Goal: Task Accomplishment & Management: Use online tool/utility

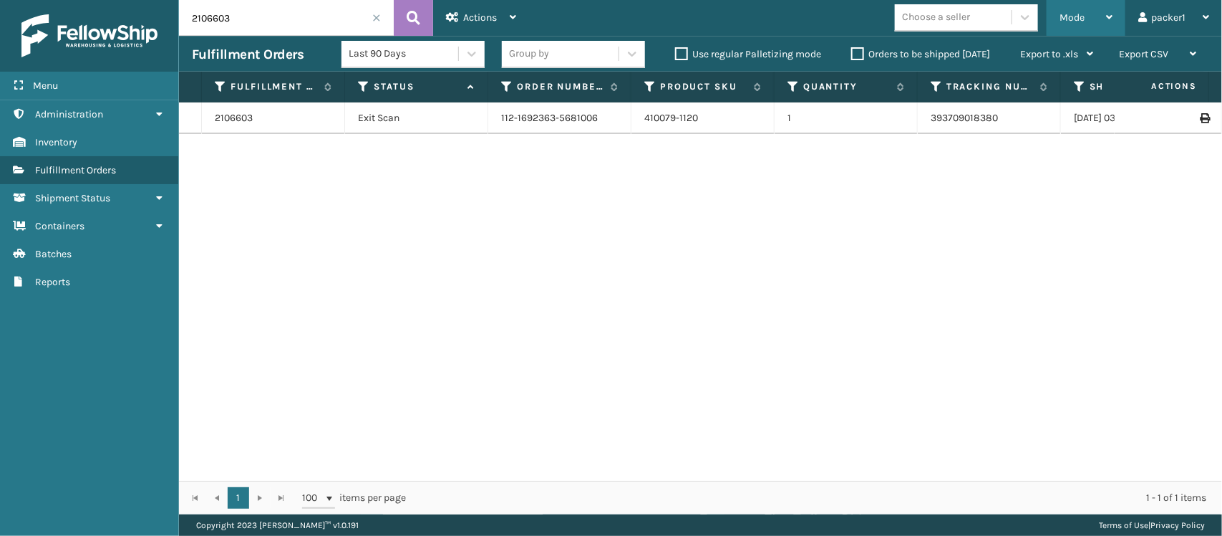
click at [1082, 14] on span "Mode" at bounding box center [1072, 17] width 25 height 12
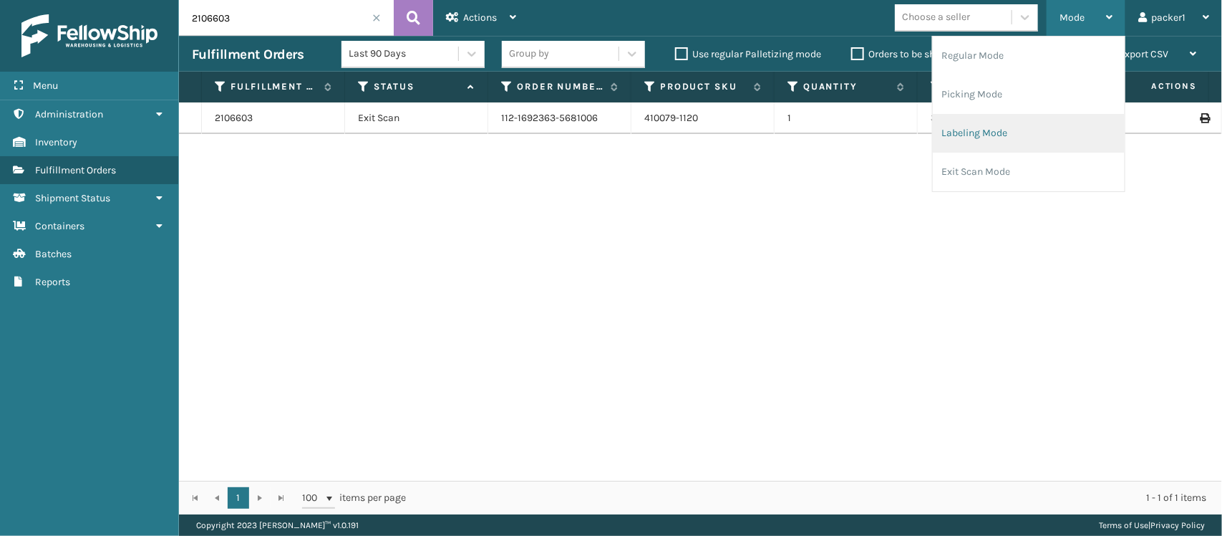
click at [994, 138] on li "Labeling Mode" at bounding box center [1029, 133] width 192 height 39
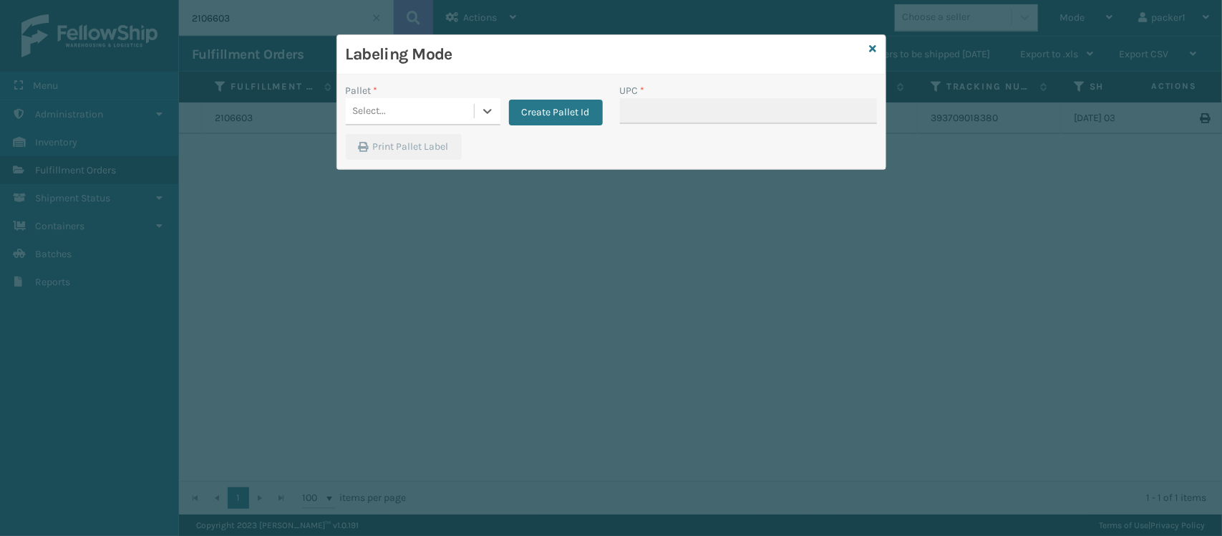
click at [462, 113] on div "Select..." at bounding box center [410, 112] width 128 height 24
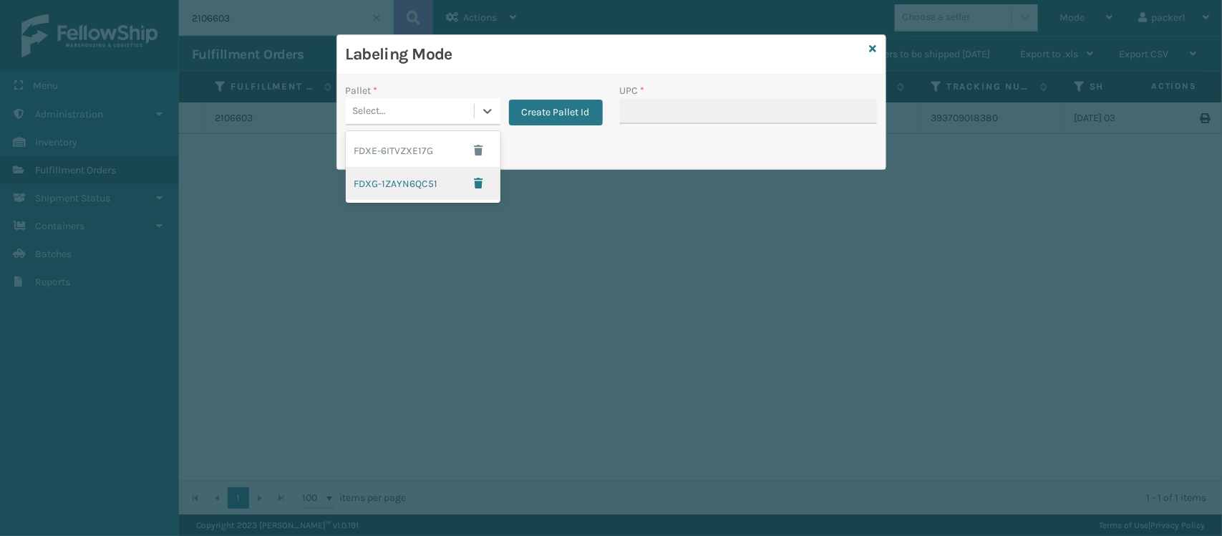
click at [419, 185] on div "FDXG-1ZAYN6QC51" at bounding box center [423, 183] width 155 height 33
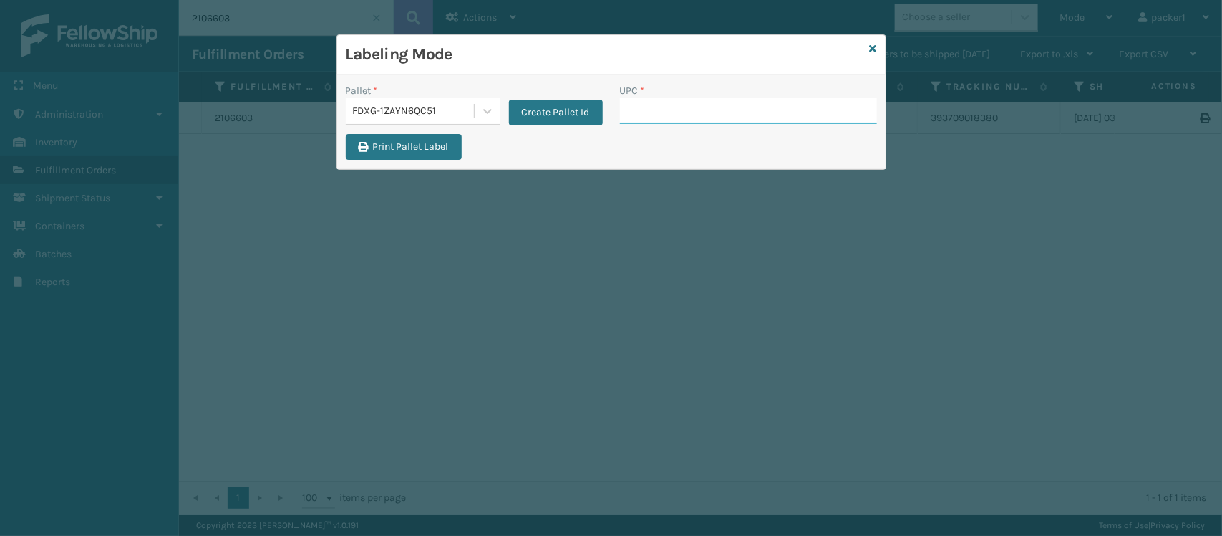
click at [668, 112] on input "UPC *" at bounding box center [748, 111] width 257 height 26
click at [670, 117] on input "UPC *" at bounding box center [748, 111] width 257 height 26
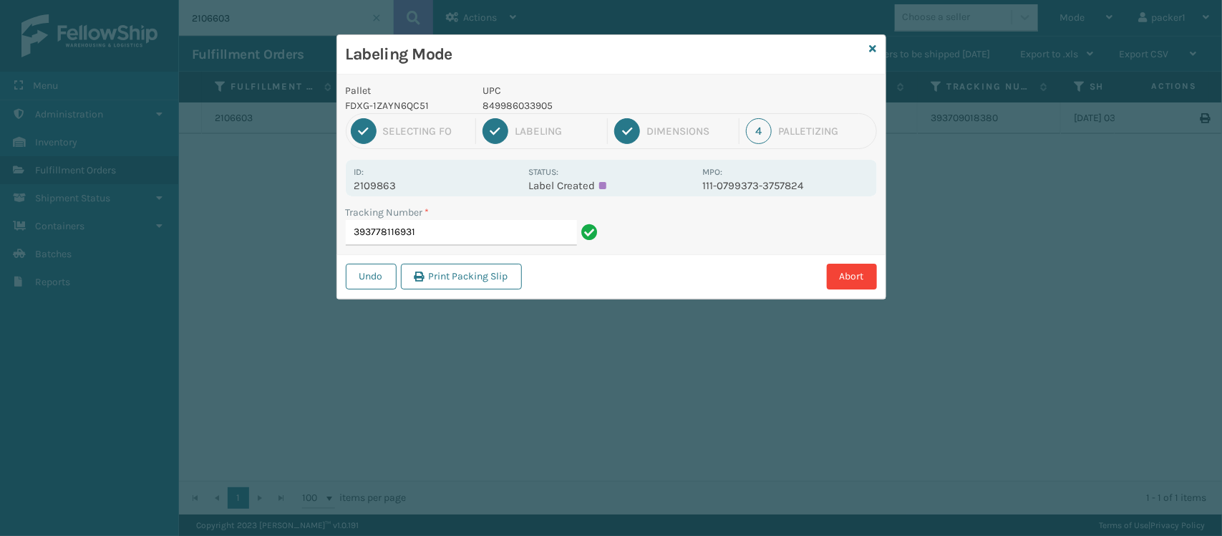
type input "393778116931"
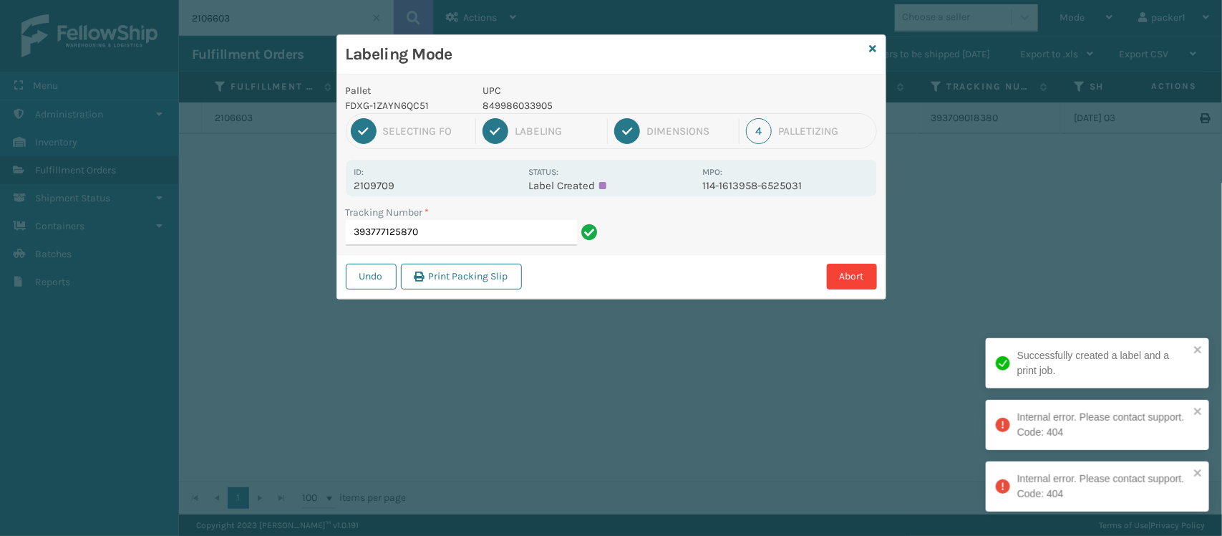
type input "393777125870"
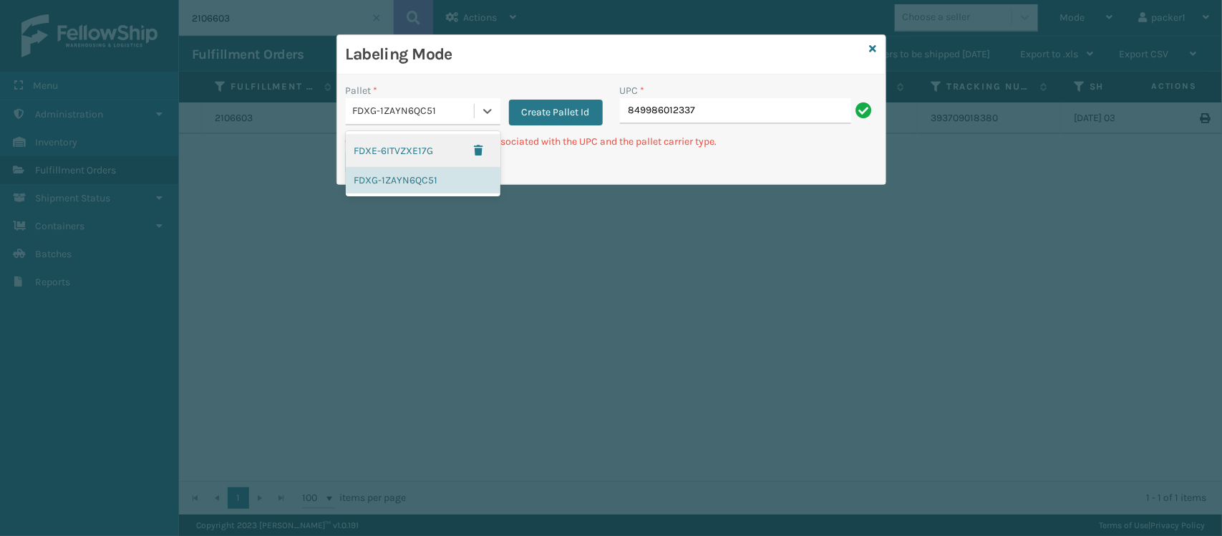
drag, startPoint x: 458, startPoint y: 108, endPoint x: 616, endPoint y: 249, distance: 211.5
click at [616, 249] on div "Labeling Mode Pallet * option FDXE-6ITVZXE17G focused, 1 of 2. 2 results availa…" at bounding box center [611, 268] width 1222 height 536
click at [617, 248] on div "Labeling Mode Pallet * option FDXE-6ITVZXE17G focused, 1 of 2. 2 results availa…" at bounding box center [611, 268] width 1222 height 536
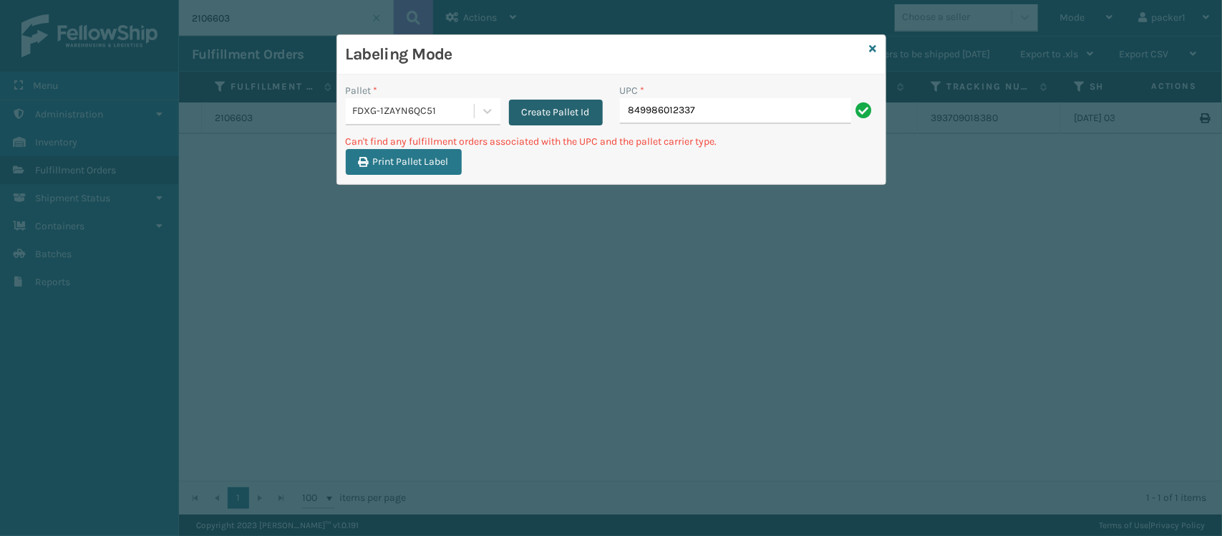
click at [551, 105] on button "Create Pallet Id" at bounding box center [556, 113] width 94 height 26
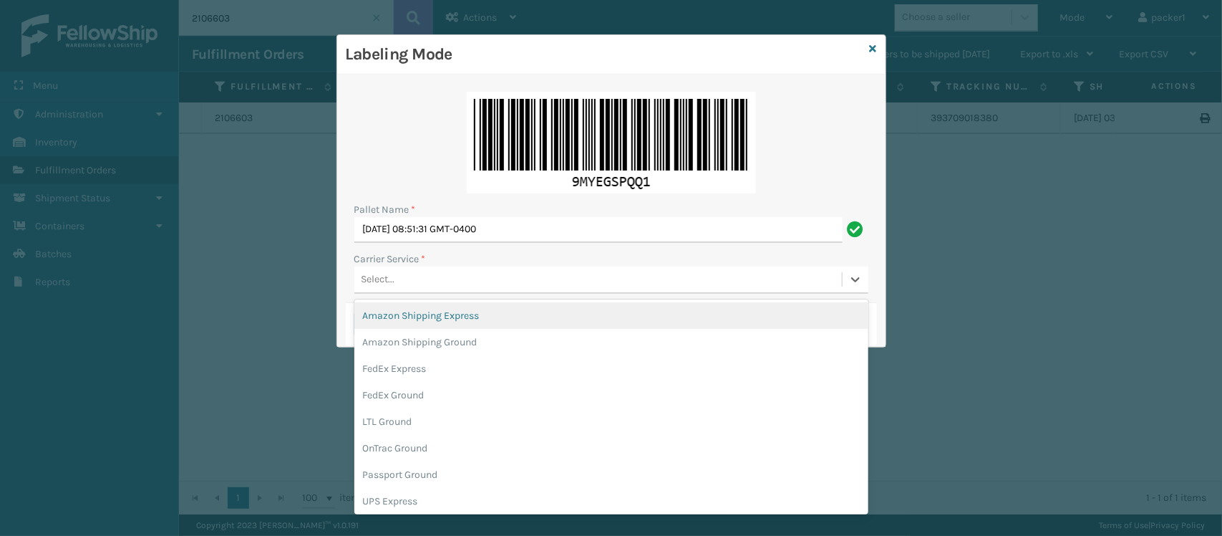
click at [459, 286] on div "Select..." at bounding box center [598, 280] width 488 height 24
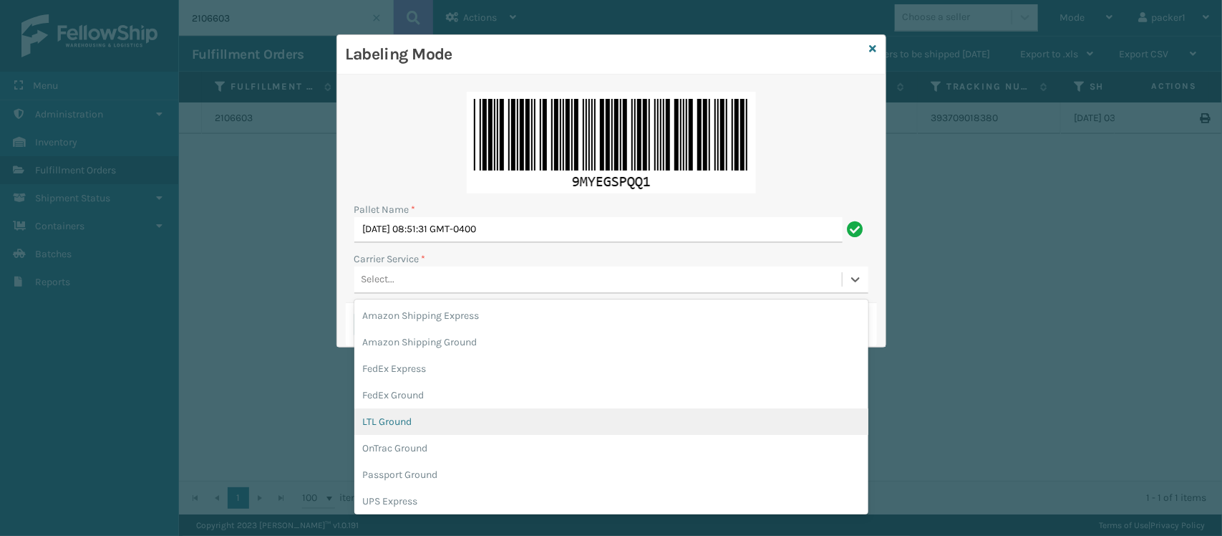
scroll to position [81, 0]
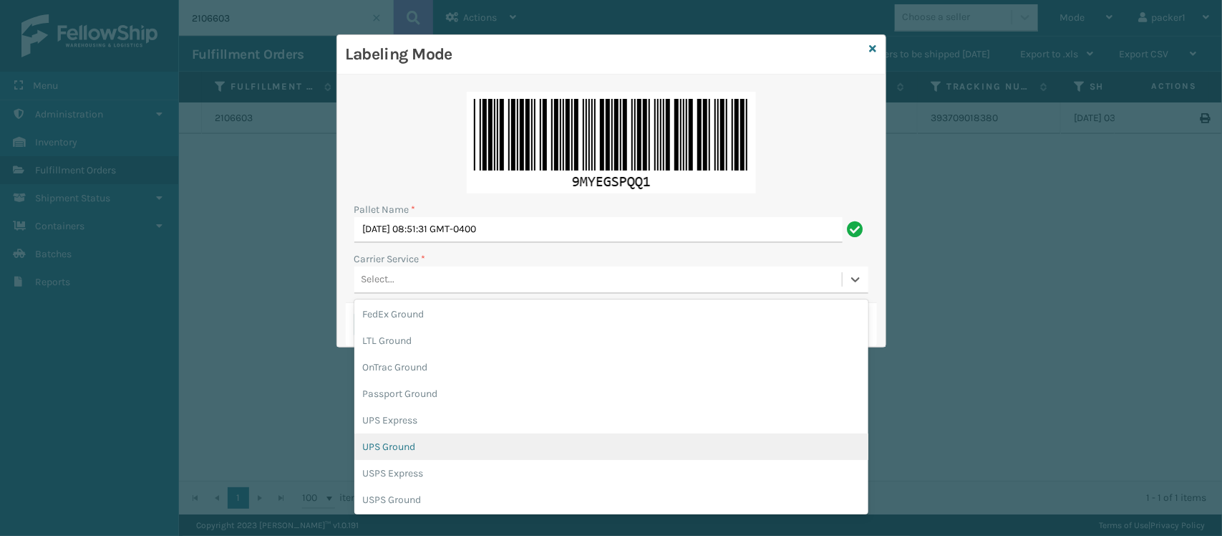
click at [568, 437] on div "UPS Ground" at bounding box center [611, 446] width 514 height 26
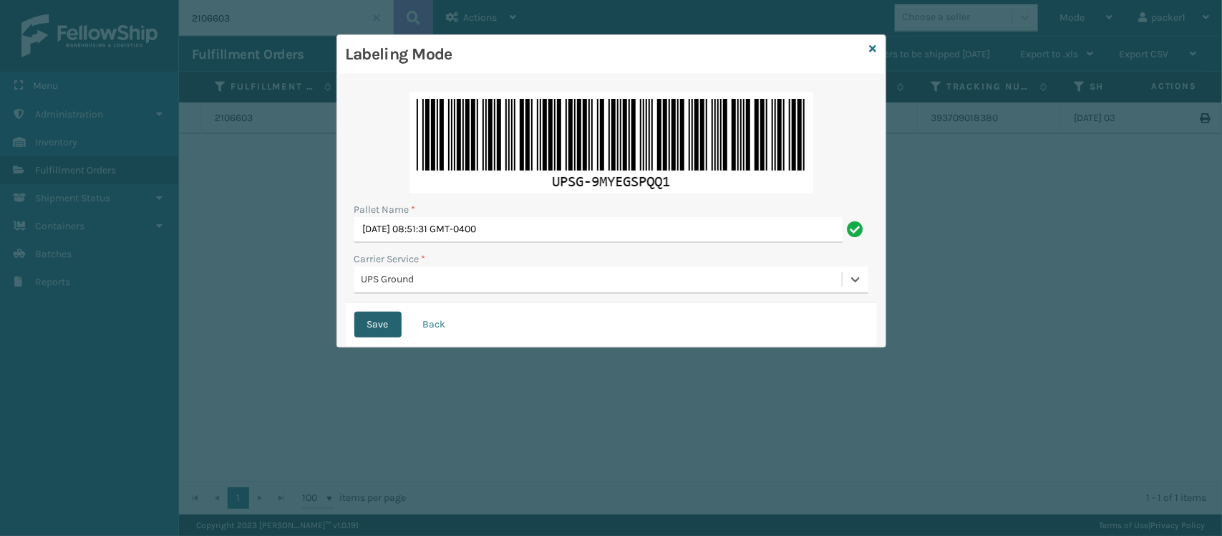
click at [384, 328] on button "Save" at bounding box center [377, 325] width 47 height 26
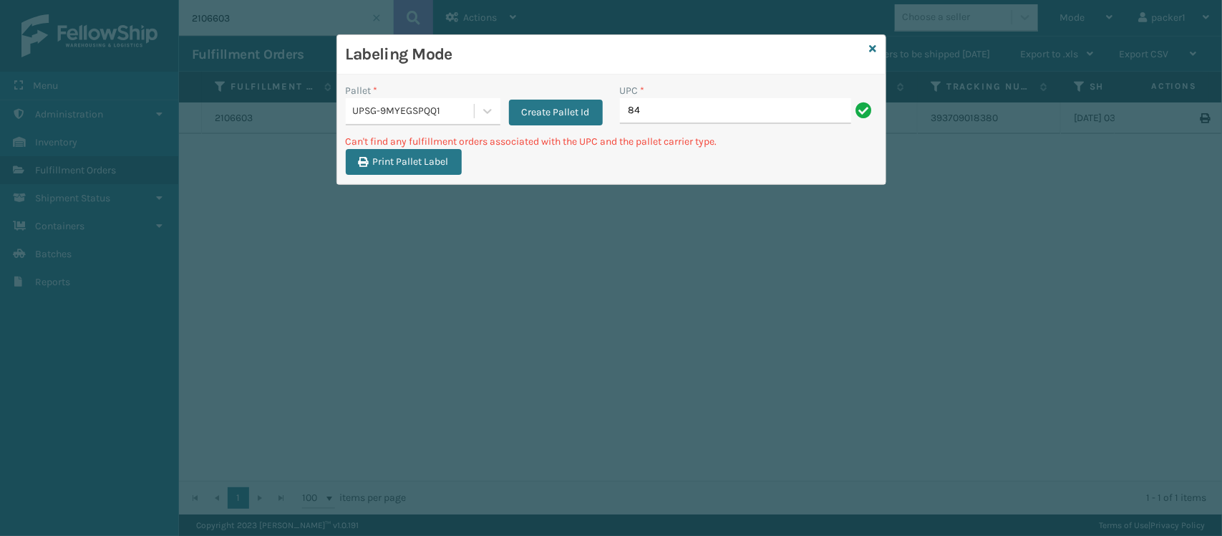
type input "8"
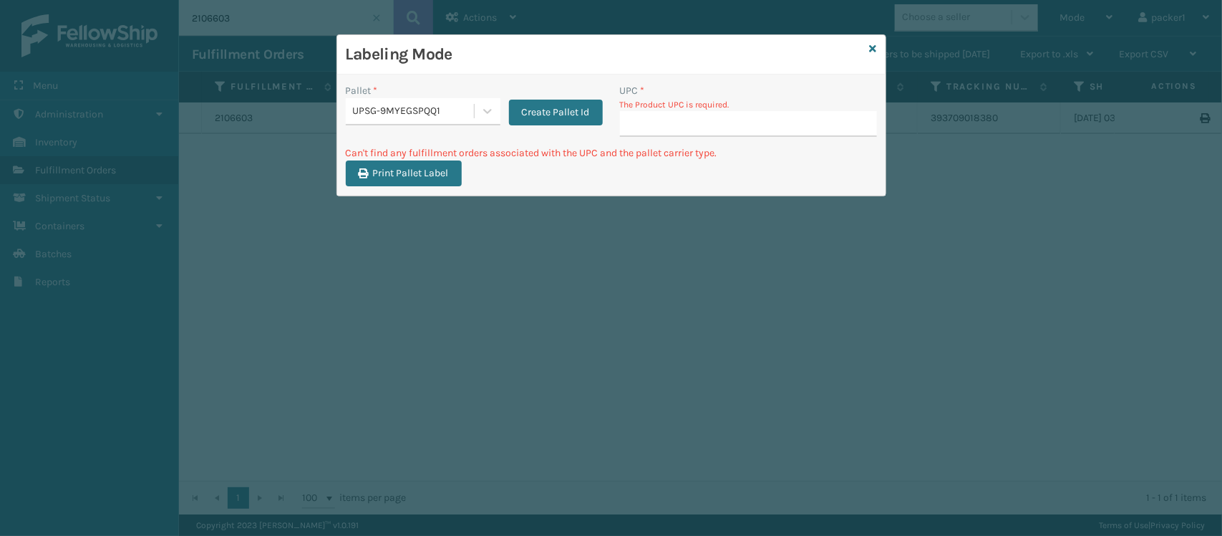
click at [421, 124] on div "UPSG-9MYEGSPQQ1" at bounding box center [423, 111] width 155 height 27
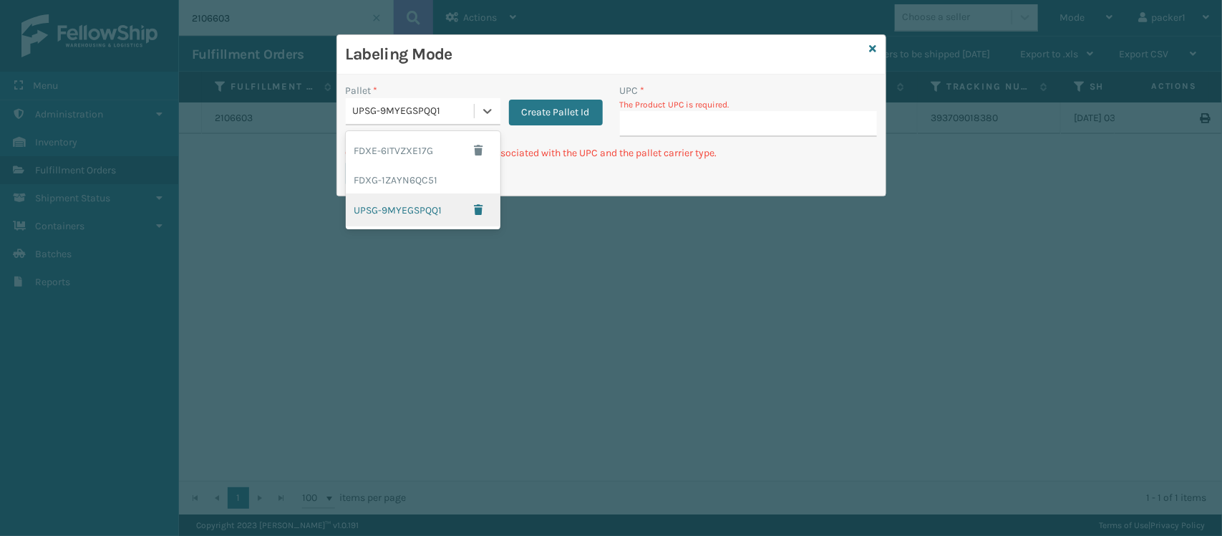
click at [402, 194] on div "UPSG-9MYEGSPQQ1" at bounding box center [423, 209] width 155 height 33
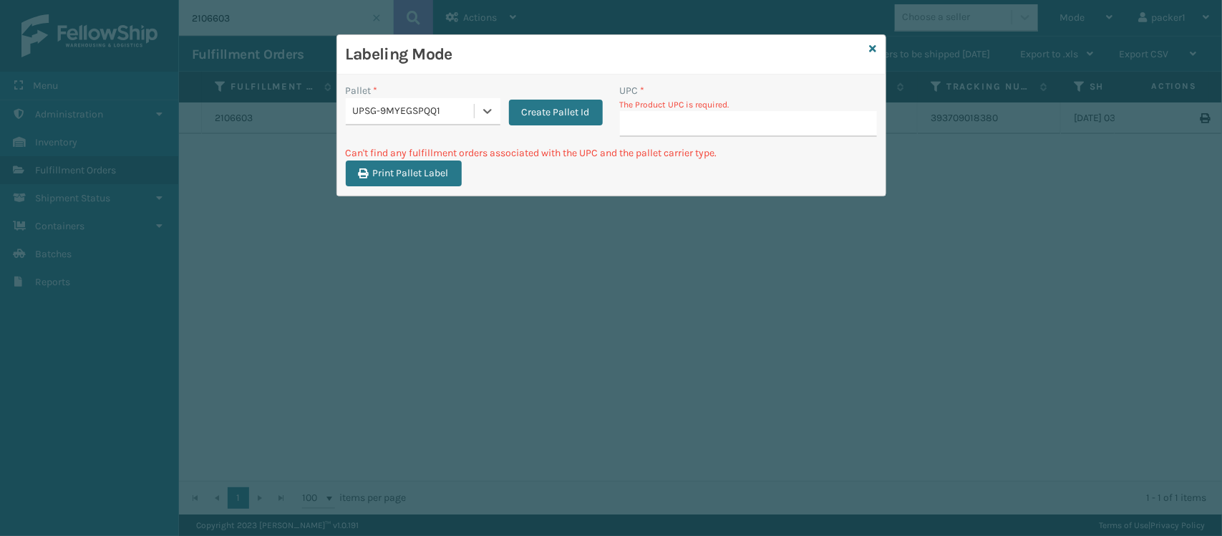
click at [438, 109] on div "UPSG-9MYEGSPQQ1" at bounding box center [414, 111] width 122 height 15
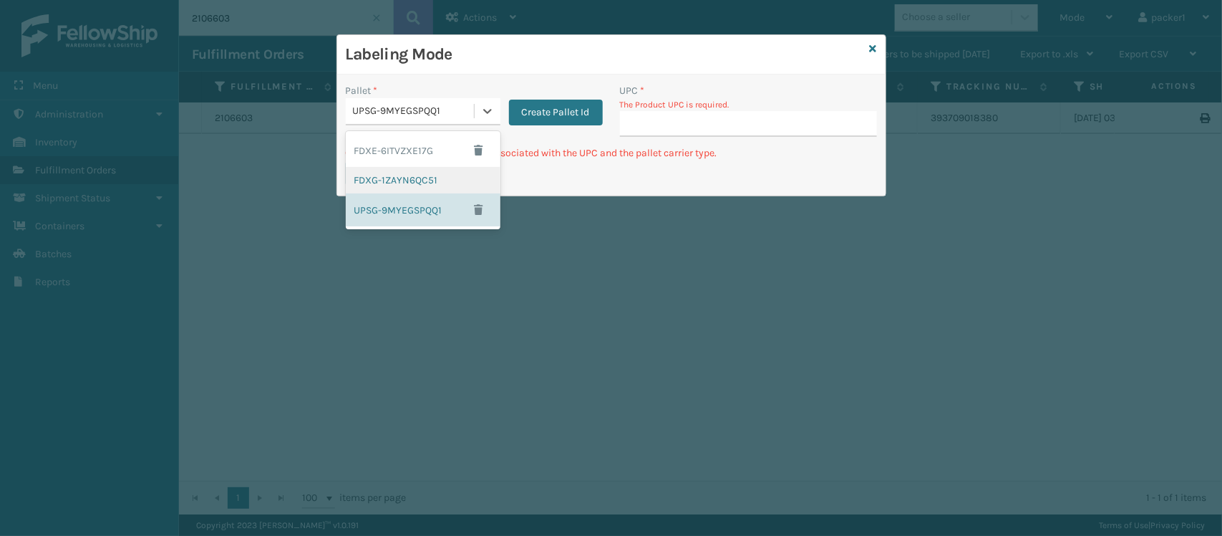
click at [402, 178] on div "FDXG-1ZAYN6QC51" at bounding box center [423, 180] width 155 height 26
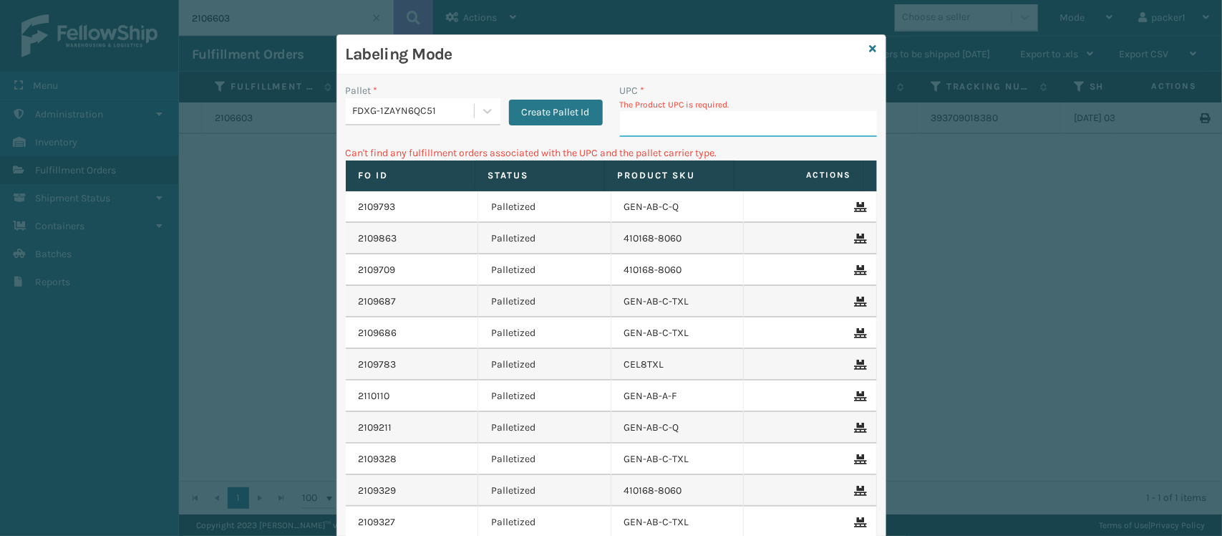
click at [684, 134] on input "UPC *" at bounding box center [748, 124] width 257 height 26
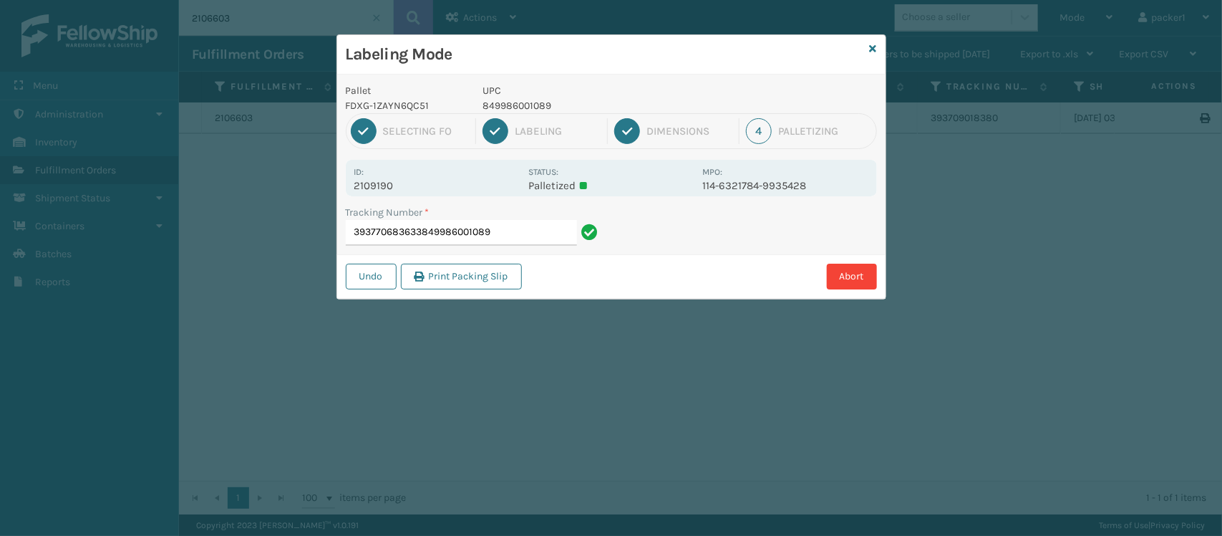
type input "393770683633849986001089"
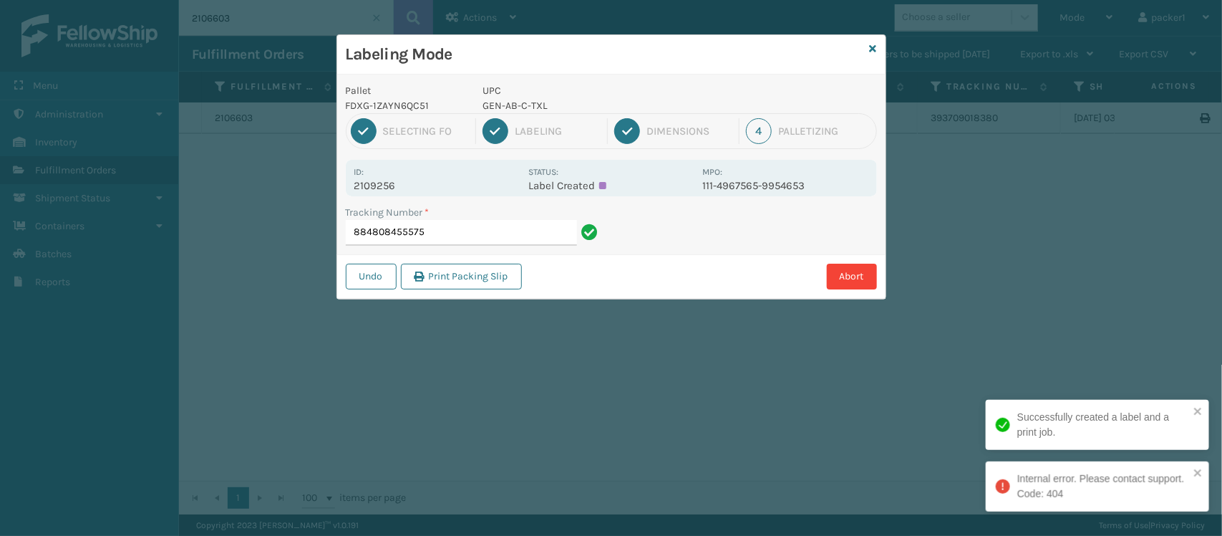
type input "884808455575"
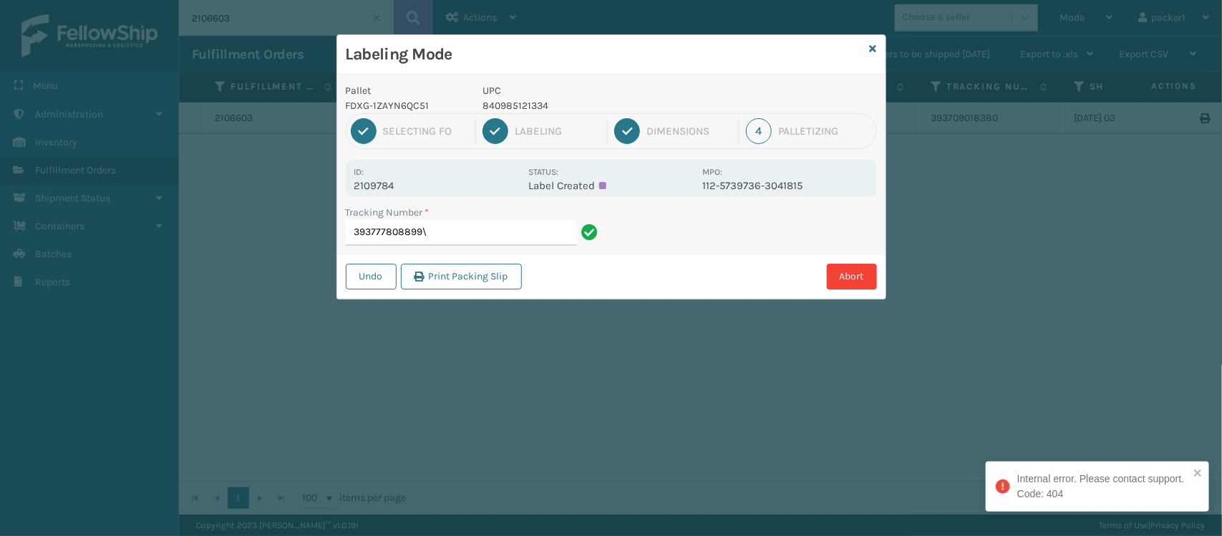
type input "393777808899"
